Goal: Task Accomplishment & Management: Manage account settings

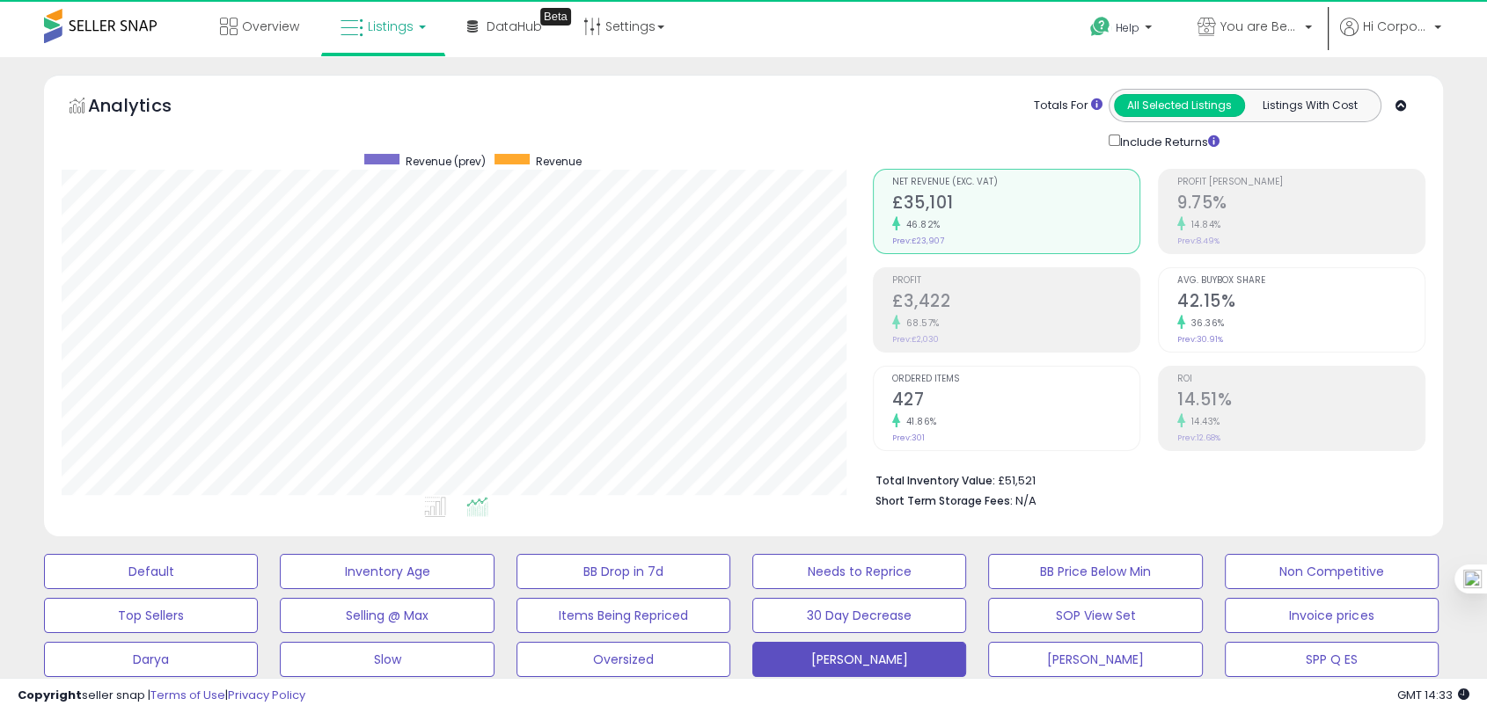
scroll to position [361, 809]
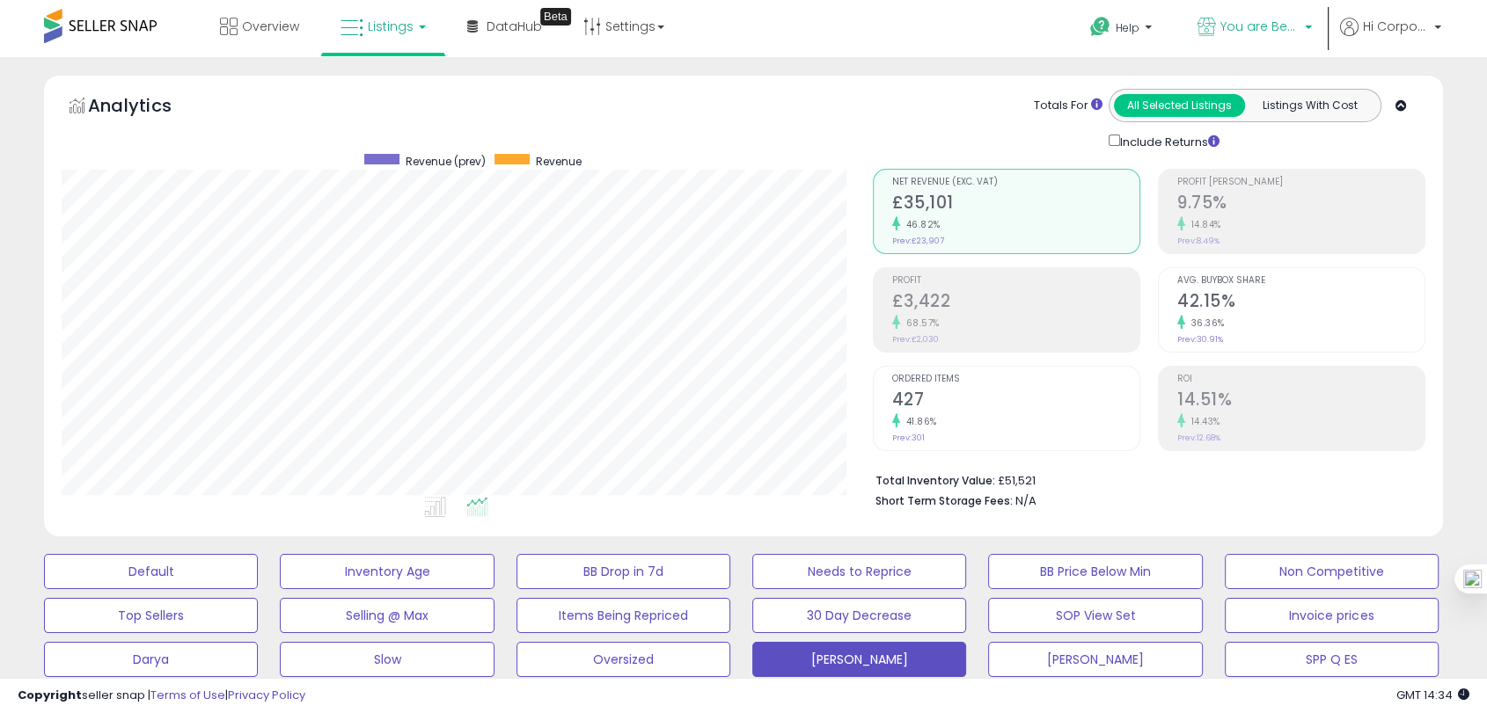
click at [1252, 11] on link "You are Beautiful ([GEOGRAPHIC_DATA])" at bounding box center [1254, 28] width 141 height 57
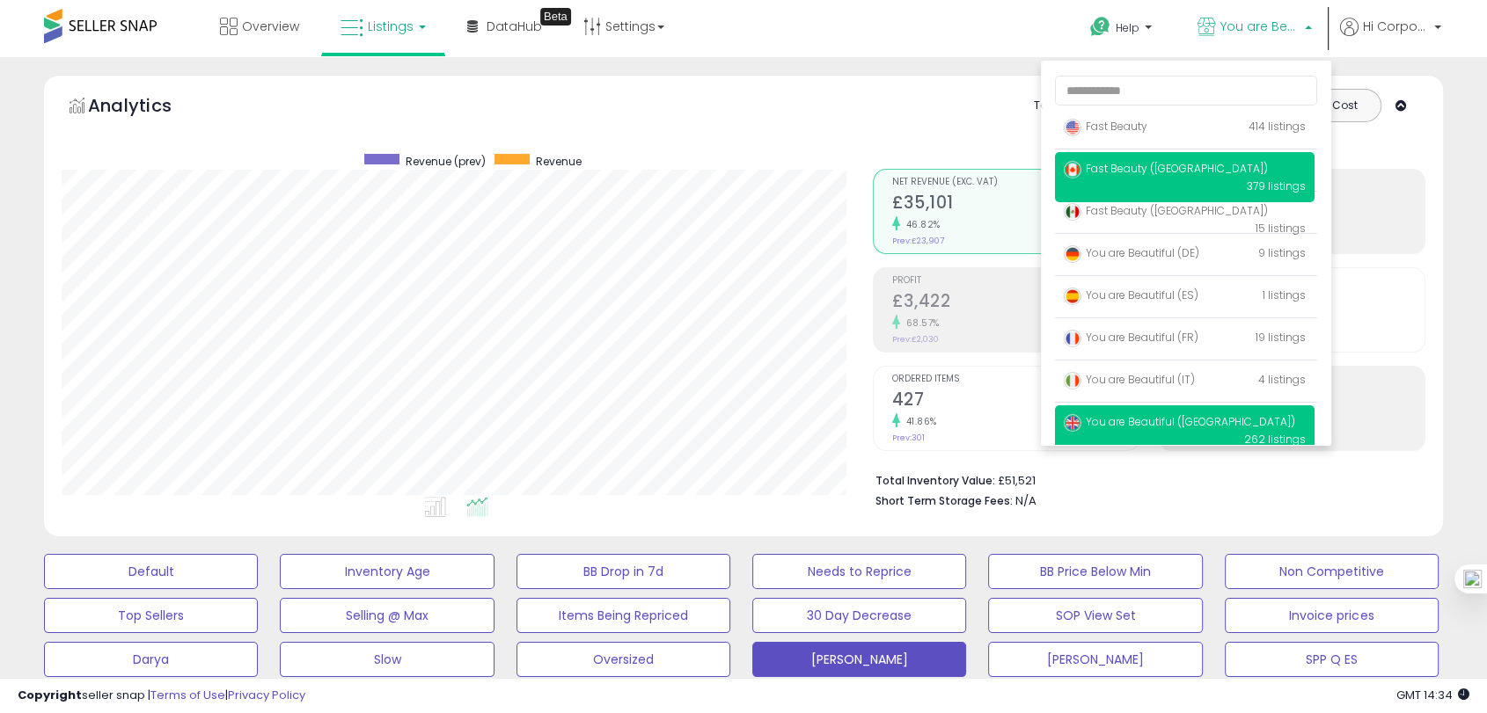
click at [1161, 164] on span "Fast Beauty ([GEOGRAPHIC_DATA])" at bounding box center [1165, 168] width 204 height 15
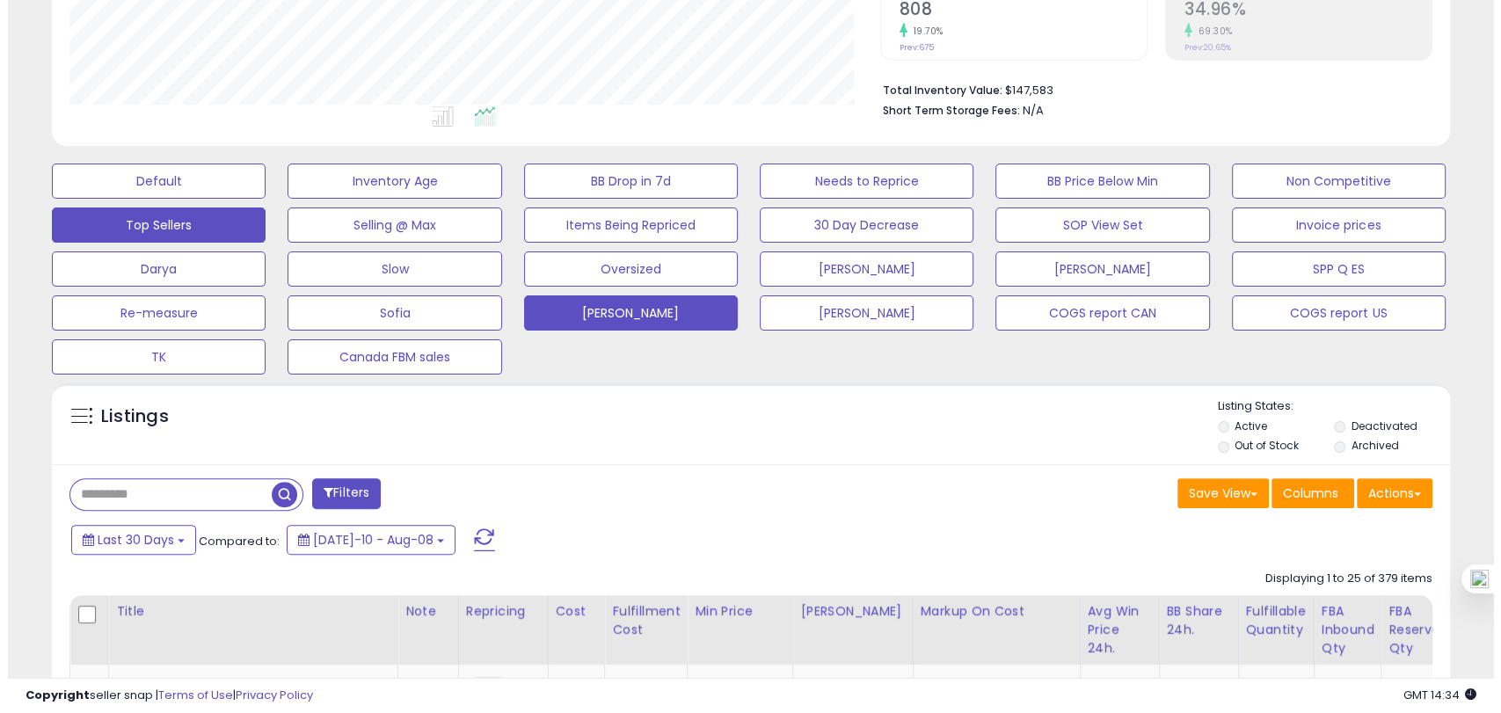
scroll to position [361, 809]
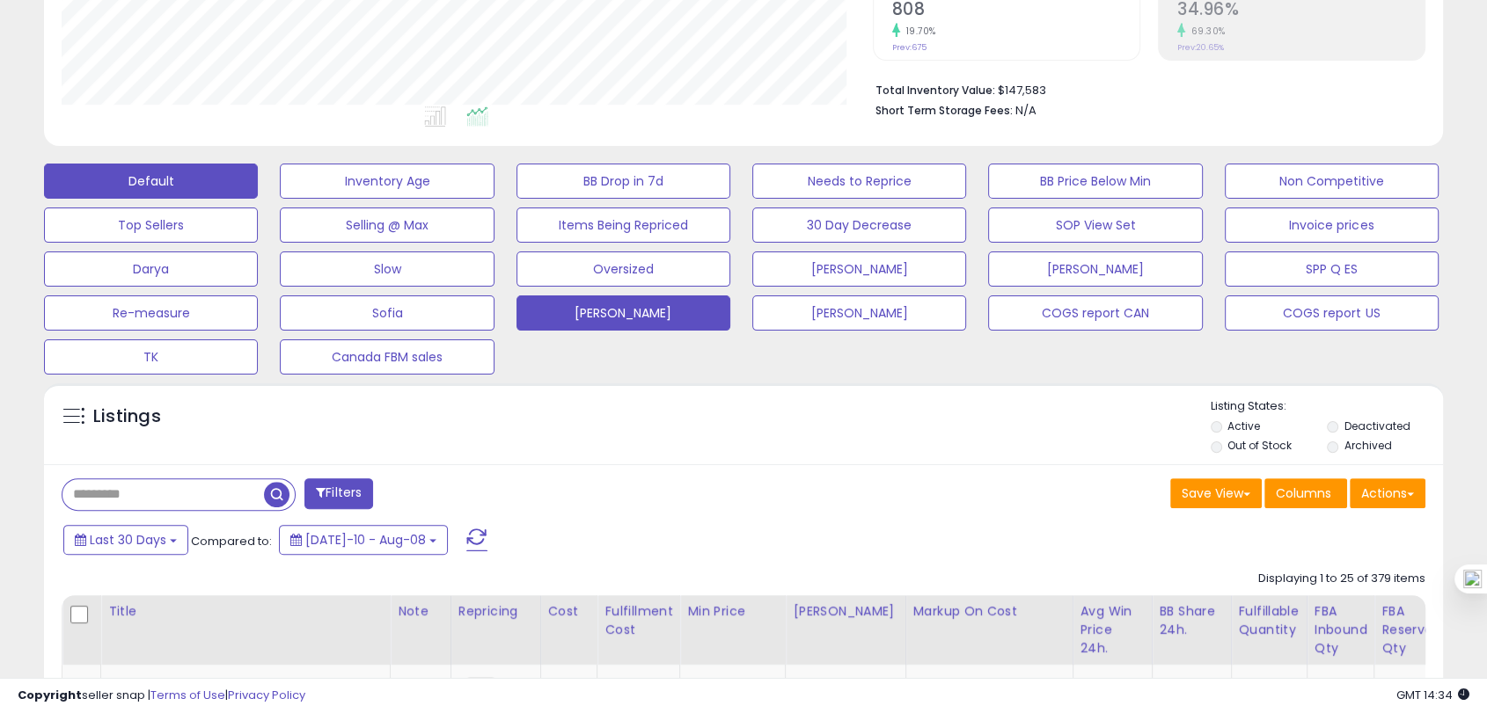
click at [139, 177] on button "Default" at bounding box center [151, 181] width 214 height 35
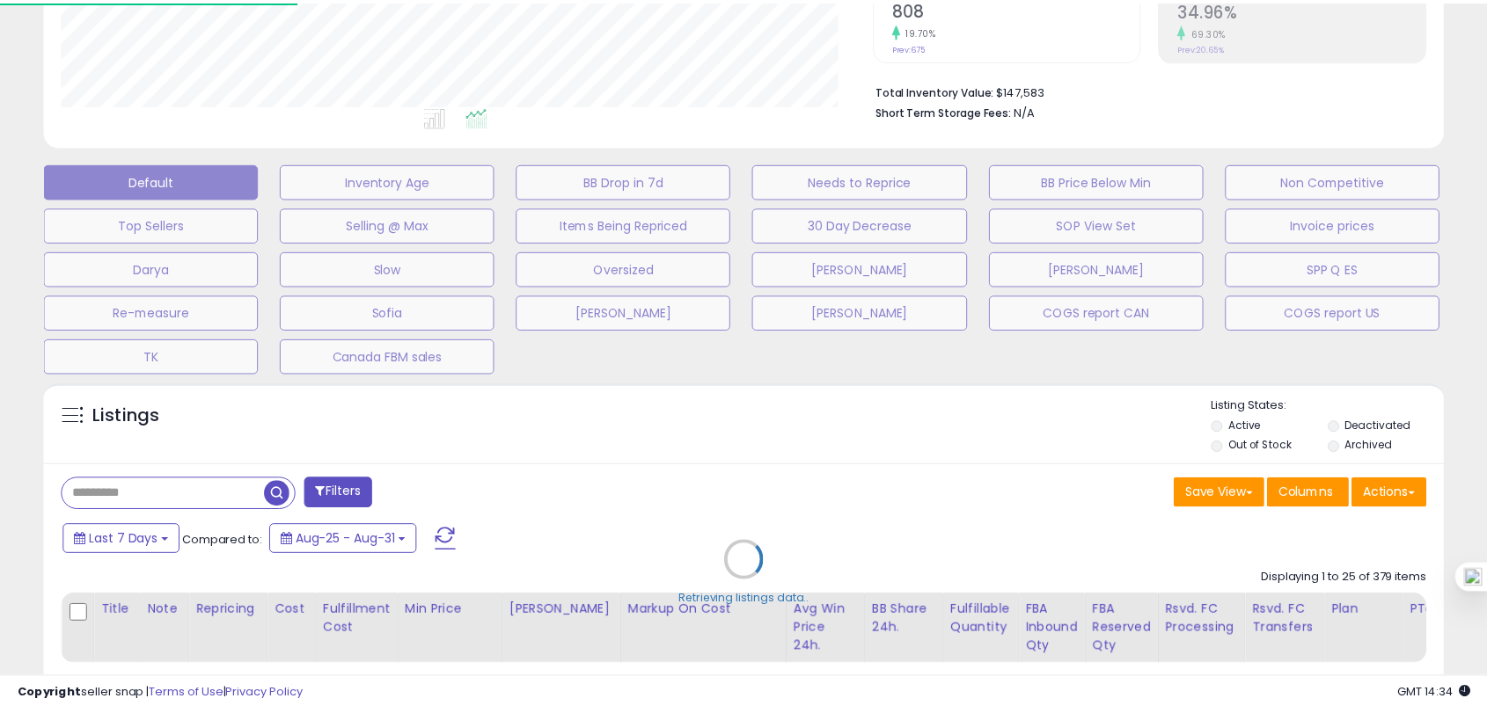
scroll to position [361, 819]
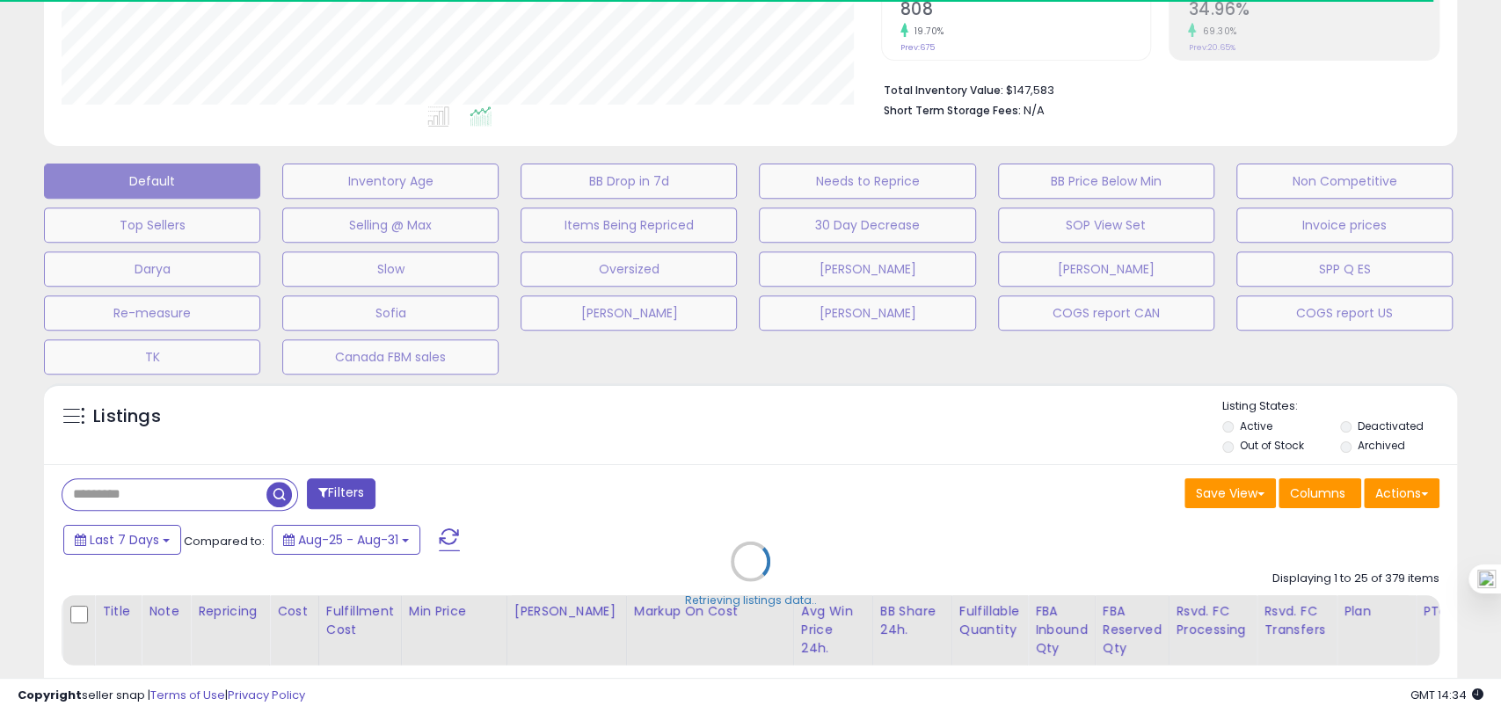
click at [1365, 429] on div "Retrieving listings data.." at bounding box center [751, 575] width 1440 height 400
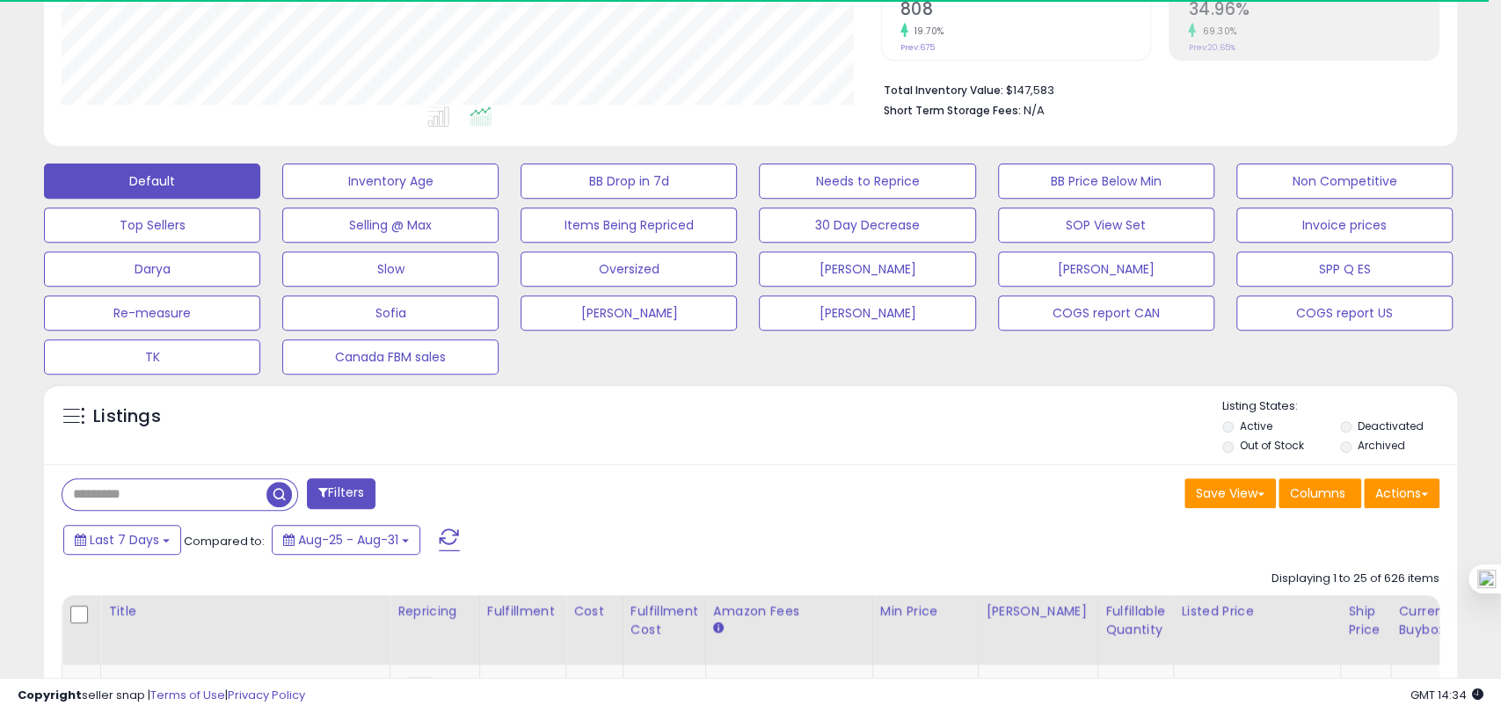
click at [1357, 426] on label "Deactivated" at bounding box center [1390, 426] width 66 height 15
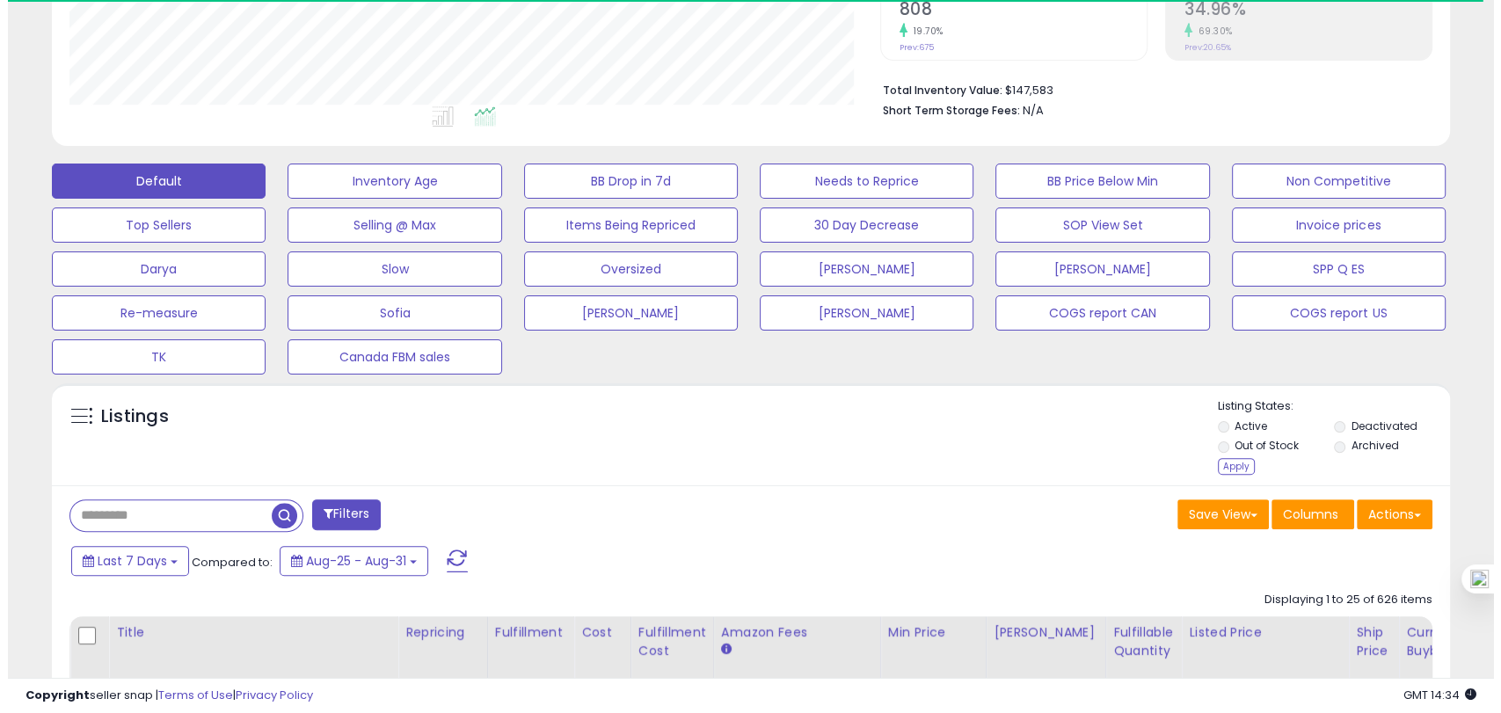
scroll to position [879226, 878776]
click at [1345, 426] on label "Deactivated" at bounding box center [1377, 426] width 66 height 15
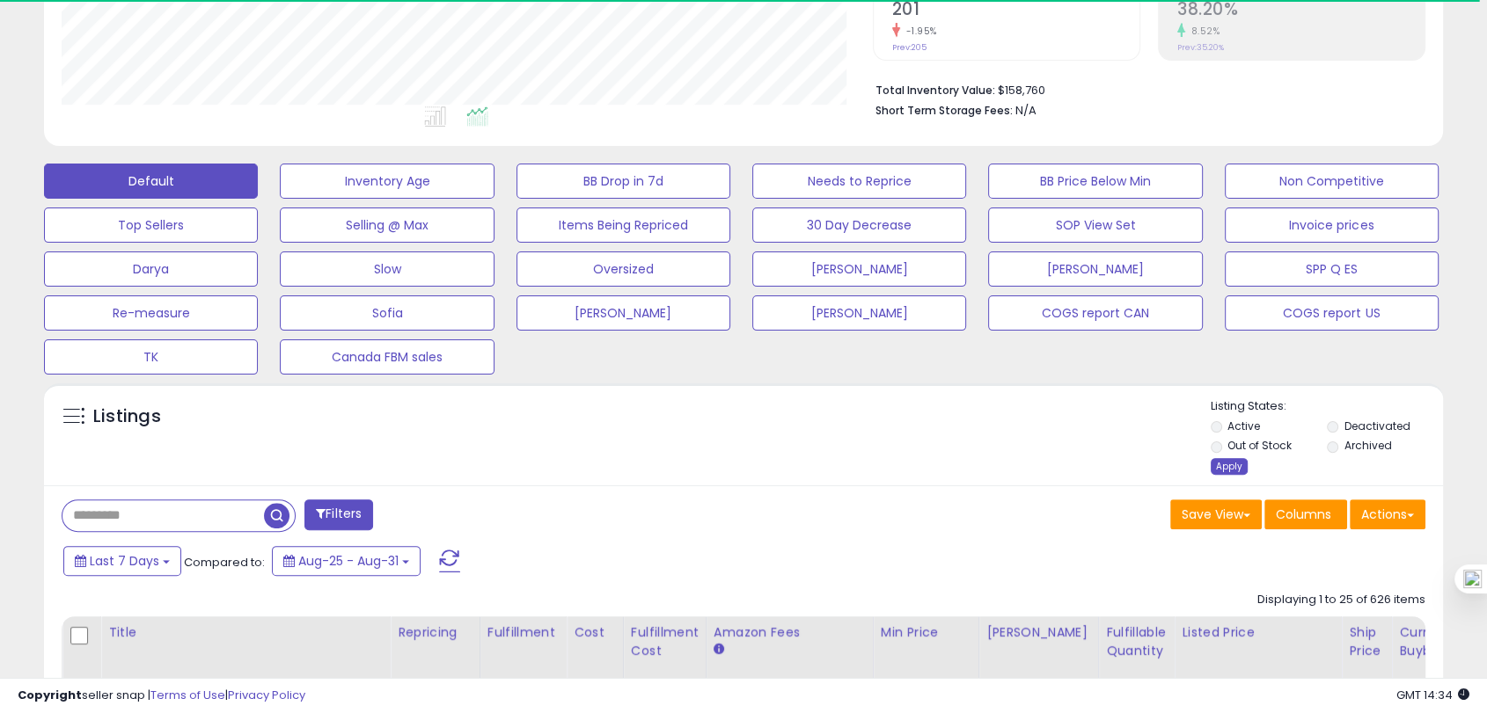
click at [1230, 466] on div "Apply" at bounding box center [1228, 466] width 37 height 17
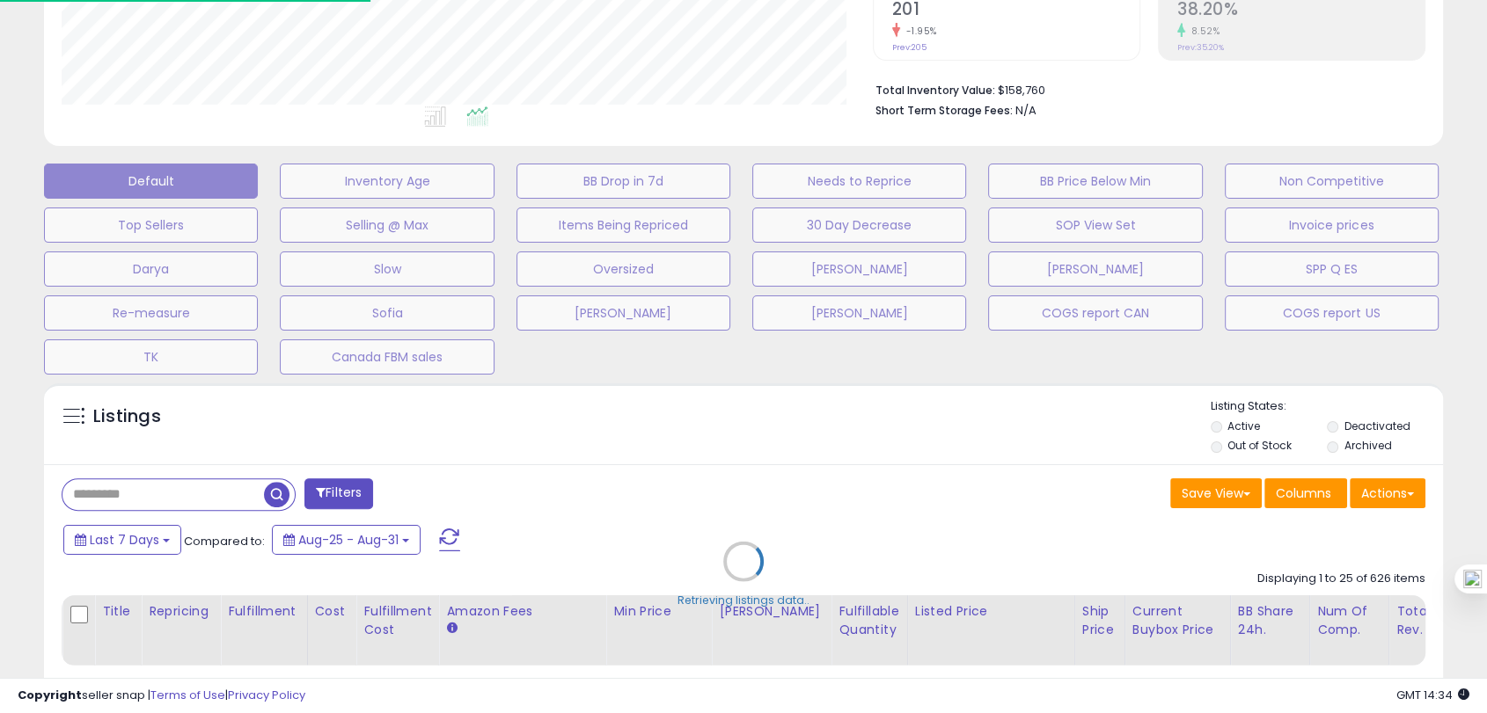
scroll to position [361, 819]
click at [84, 551] on div "Retrieving listings data.." at bounding box center [751, 575] width 1440 height 400
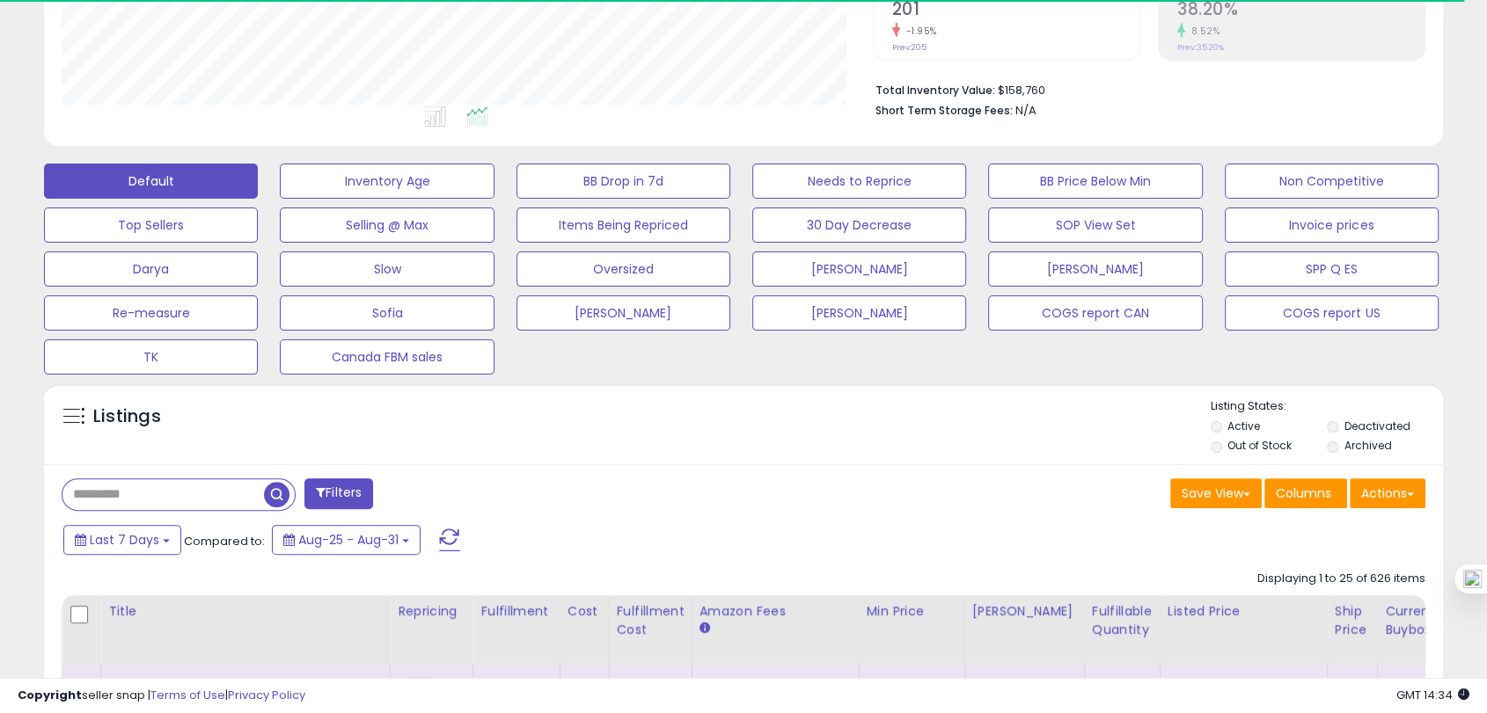
scroll to position [361, 809]
click at [148, 537] on span "Last 7 Days" at bounding box center [124, 540] width 69 height 18
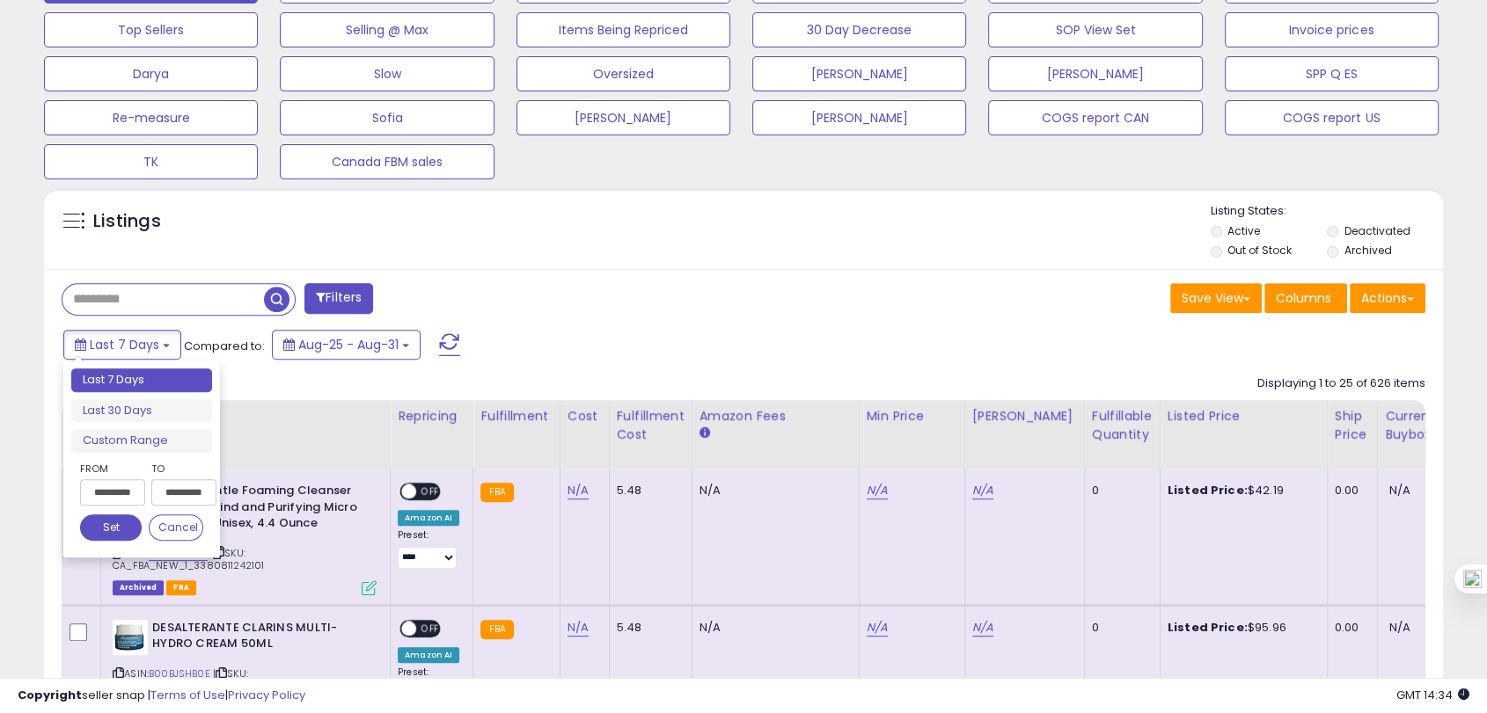
click at [113, 501] on input "**********" at bounding box center [112, 492] width 65 height 26
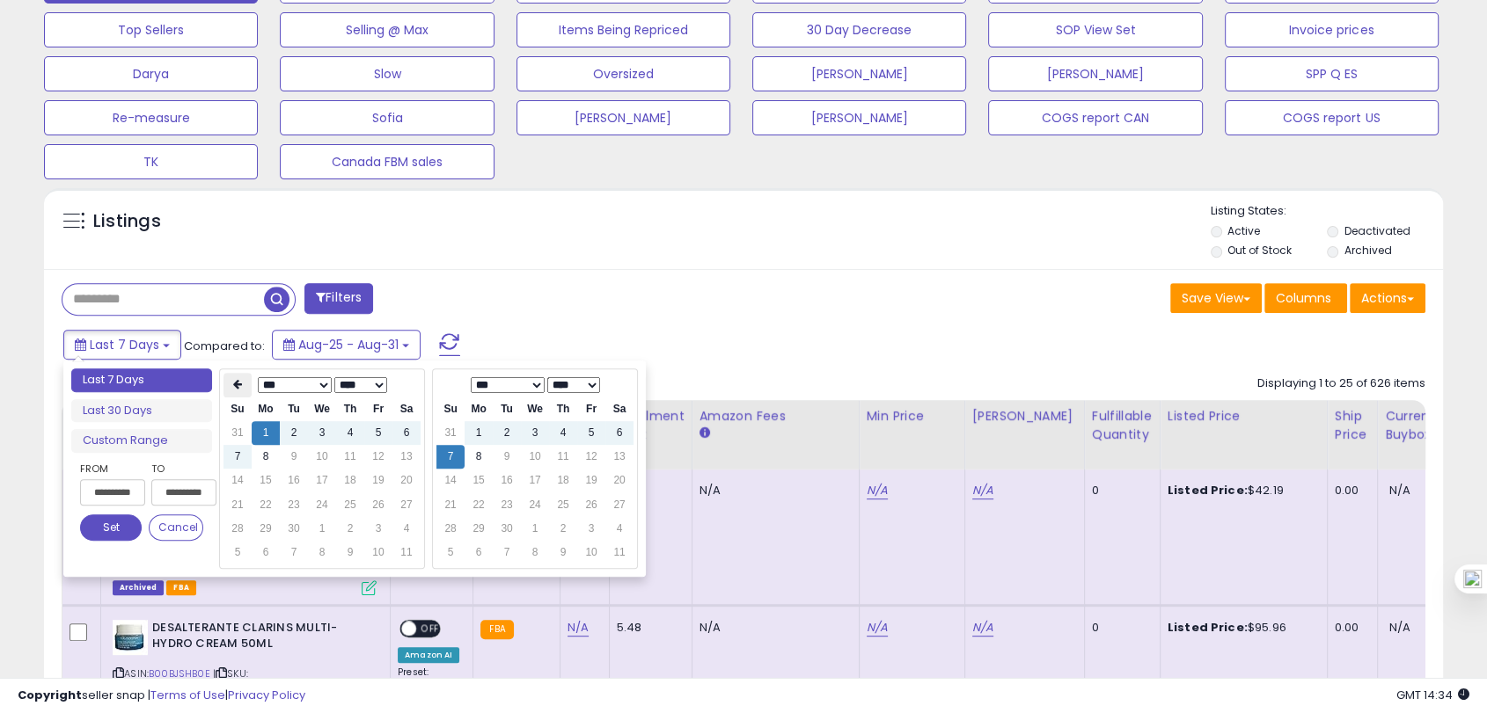
click at [234, 379] on icon at bounding box center [237, 384] width 9 height 11
type input "**********"
click at [370, 431] on td "1" at bounding box center [378, 433] width 28 height 24
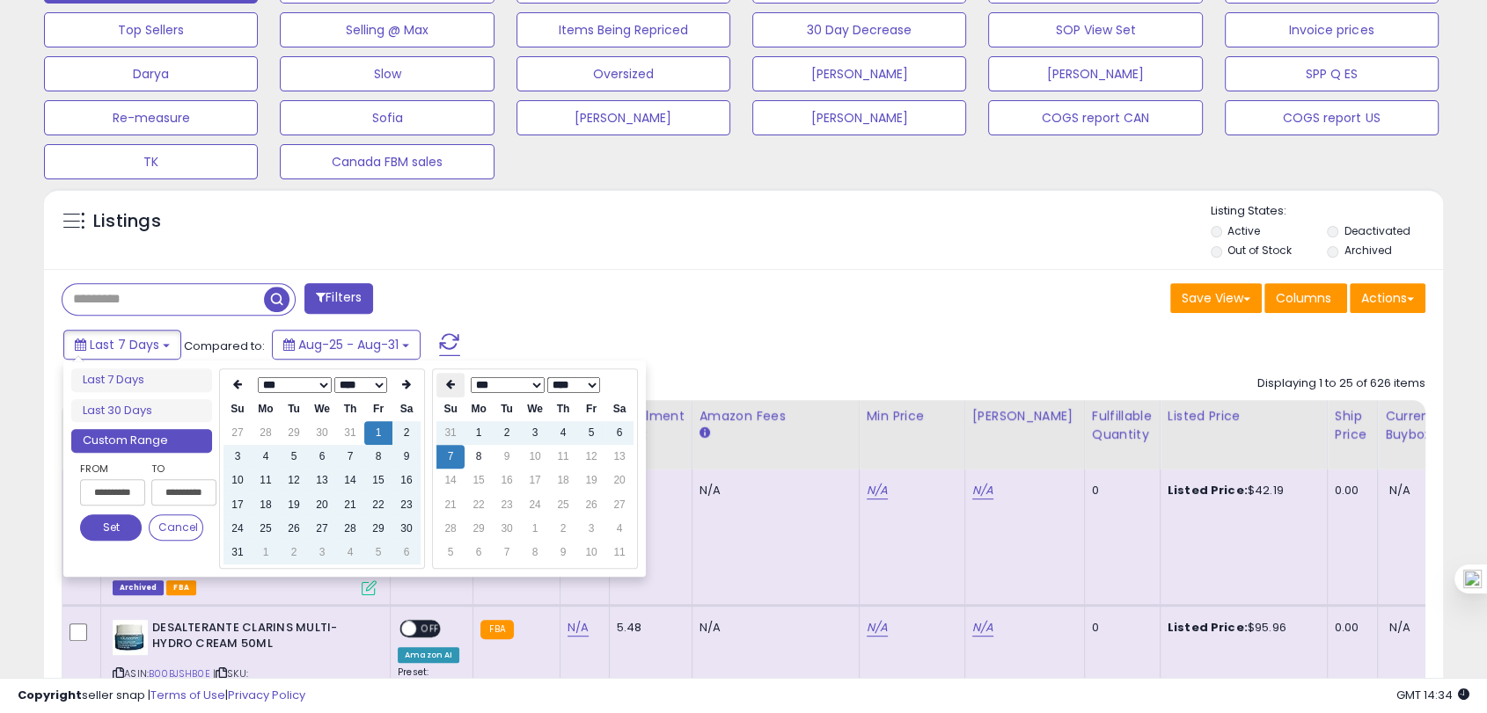
click at [449, 388] on icon at bounding box center [450, 384] width 9 height 11
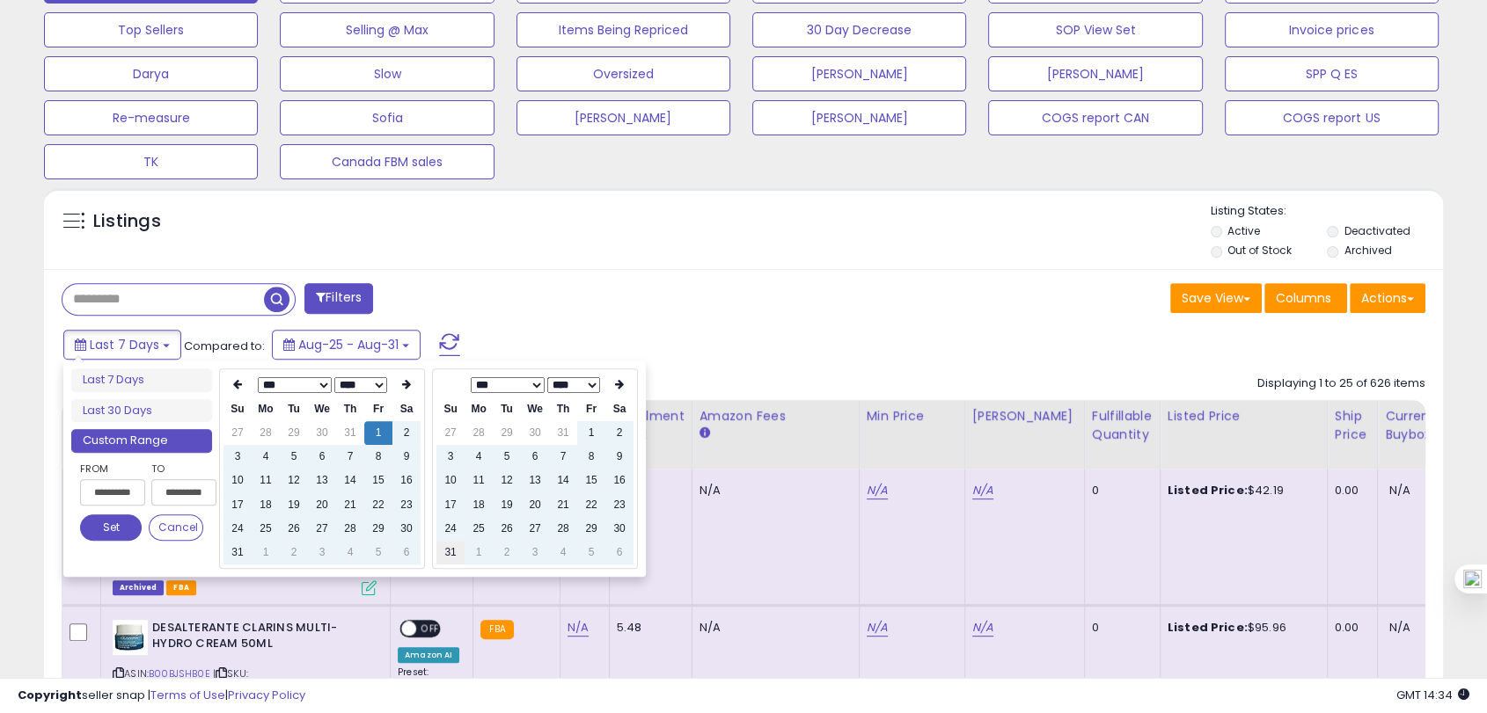
type input "**********"
click at [450, 553] on td "31" at bounding box center [450, 553] width 28 height 24
type input "**********"
click at [113, 523] on button "Set" at bounding box center [111, 528] width 62 height 26
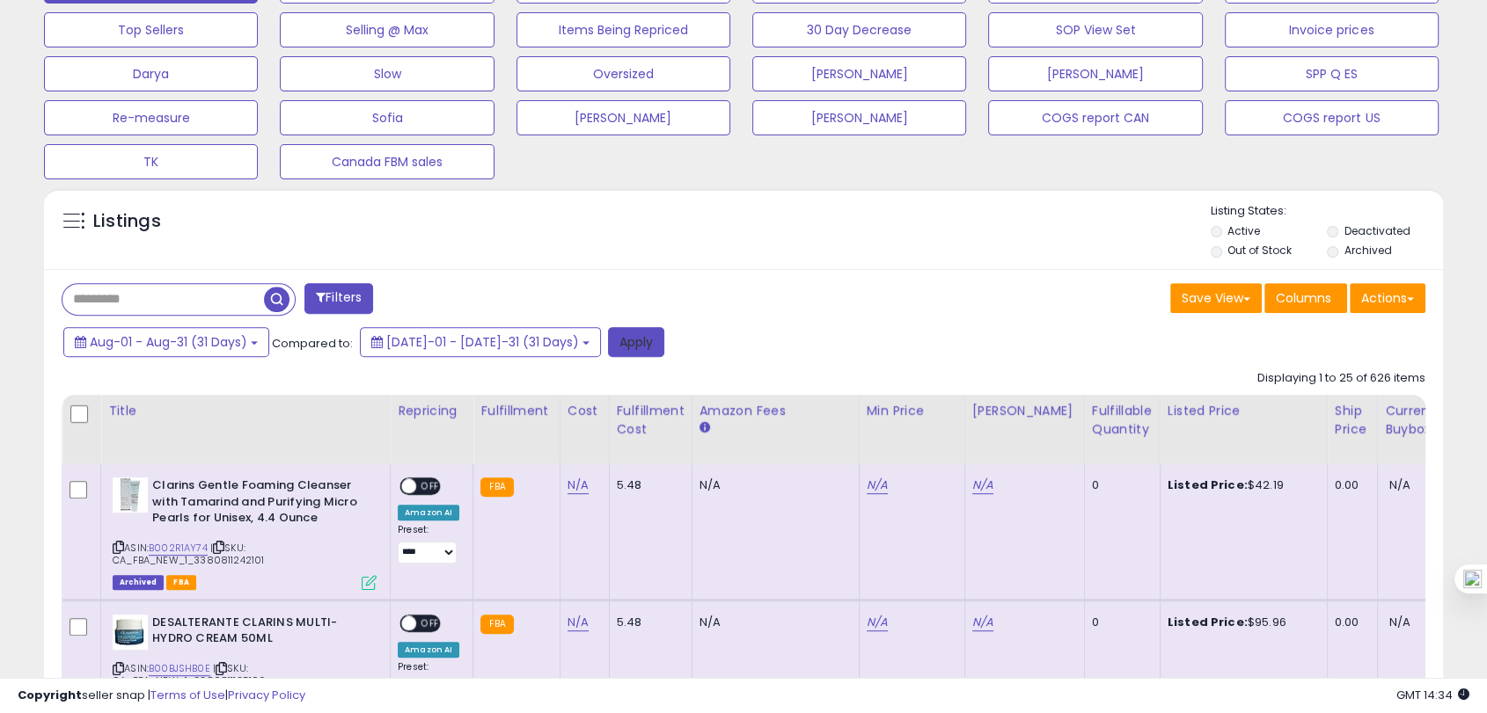
drag, startPoint x: 593, startPoint y: 336, endPoint x: 765, endPoint y: 297, distance: 176.7
click at [608, 336] on button "Apply" at bounding box center [636, 342] width 56 height 30
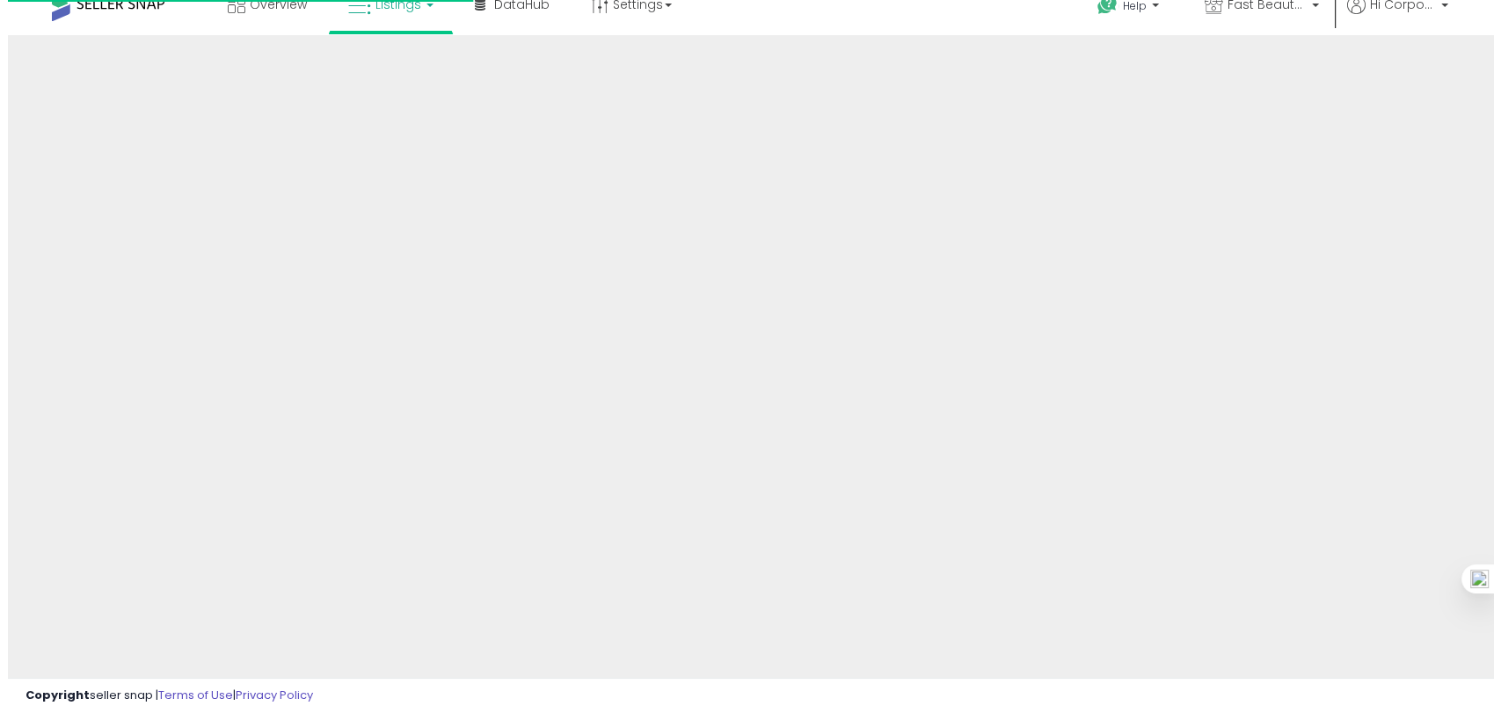
scroll to position [22, 0]
